Goal: Task Accomplishment & Management: Manage account settings

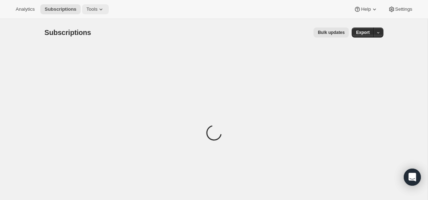
click at [105, 6] on icon at bounding box center [100, 9] width 7 height 7
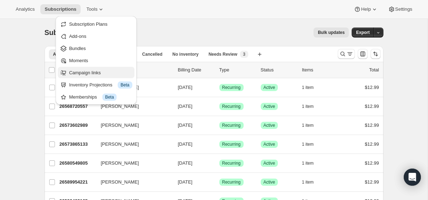
click at [118, 72] on span "Campaign links" at bounding box center [100, 72] width 63 height 7
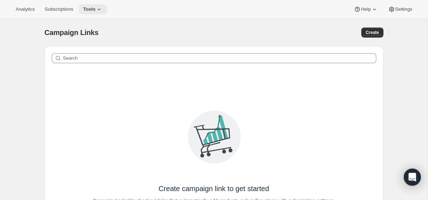
click at [95, 10] on span "Tools" at bounding box center [89, 9] width 12 height 6
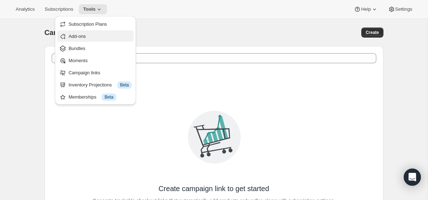
click at [96, 35] on span "Add-ons" at bounding box center [100, 36] width 63 height 7
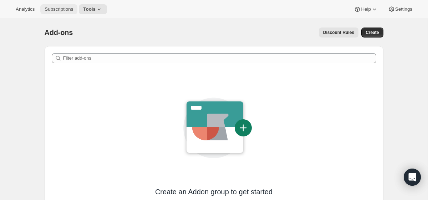
click at [62, 9] on span "Subscriptions" at bounding box center [59, 9] width 29 height 6
